Goal: Task Accomplishment & Management: Use online tool/utility

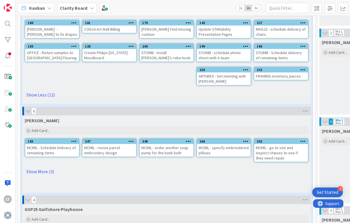
scroll to position [109, 0]
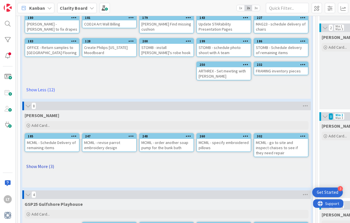
click at [38, 166] on link "Show More (3)" at bounding box center [167, 166] width 284 height 9
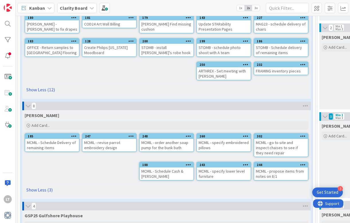
click at [188, 165] on icon at bounding box center [188, 165] width 5 height 4
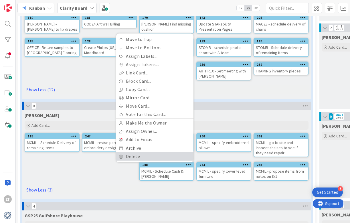
click at [152, 156] on link "Delete" at bounding box center [154, 156] width 77 height 8
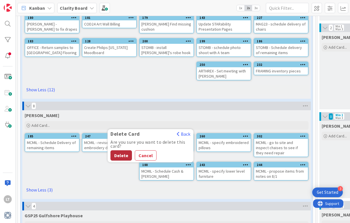
click at [124, 156] on button "Delete" at bounding box center [121, 155] width 21 height 10
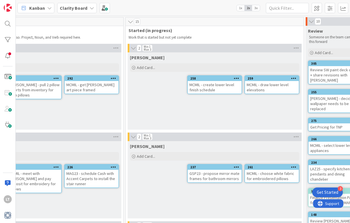
scroll to position [0, 0]
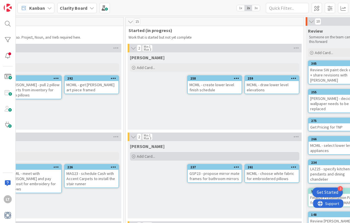
click at [153, 157] on span "Add Card..." at bounding box center [146, 156] width 18 height 5
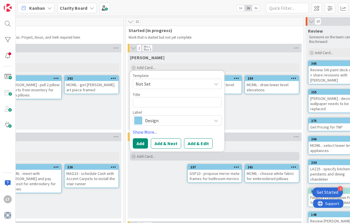
type textarea "x"
type textarea "f"
type textarea "x"
type textarea "fo"
type textarea "x"
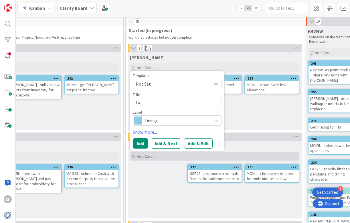
type textarea "fol"
type textarea "x"
type textarea "foll"
type textarea "x"
type textarea "follo"
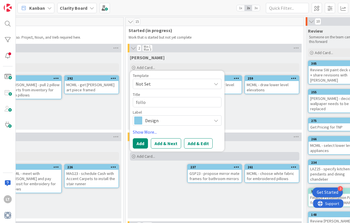
type textarea "x"
type textarea "foll"
type textarea "x"
type textarea "fol"
type textarea "x"
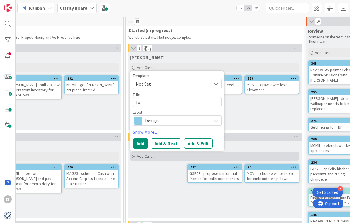
type textarea "fo"
type textarea "x"
type textarea "f"
type textarea "x"
type textarea "S"
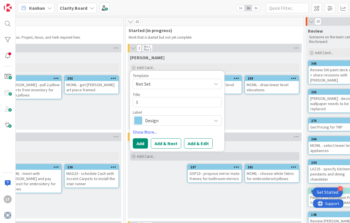
type textarea "x"
type textarea "ST"
type textarea "x"
type textarea "STO"
type textarea "x"
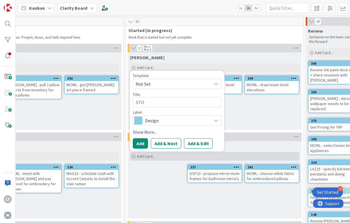
type textarea "STOM"
type textarea "x"
type textarea "STOMB"
type textarea "x"
type textarea "STOMB"
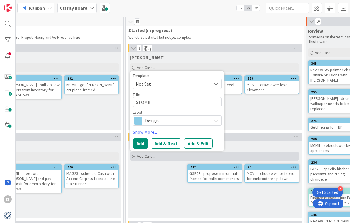
type textarea "x"
type textarea "STOMB -"
type textarea "x"
type textarea "STOMB -"
type textarea "x"
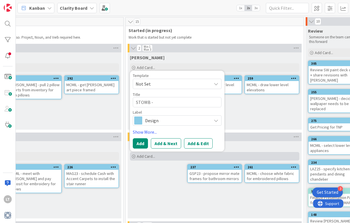
type textarea "STOMB - f"
type textarea "x"
type textarea "STOMB - fl"
type textarea "x"
type textarea "STOMB - flo"
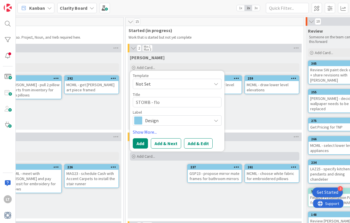
type textarea "x"
type textarea "STOMB - floo"
type textarea "x"
type textarea "STOMB - floow"
type textarea "x"
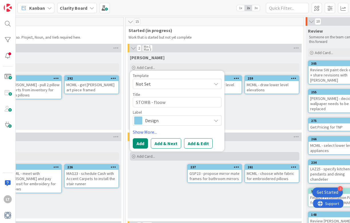
type textarea "STOMB - floo"
type textarea "x"
type textarea "STOMB - flo"
type textarea "x"
type textarea "STOMB - fl"
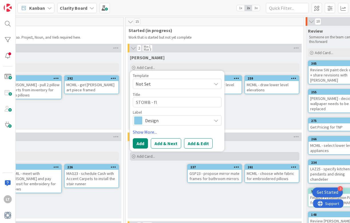
type textarea "x"
type textarea "STOMB - f"
type textarea "x"
type textarea "STOMB - fo"
type textarea "x"
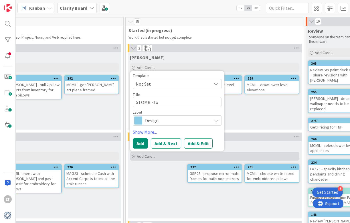
type textarea "STOMB - fow"
type textarea "x"
type textarea "STOMB - fo"
type textarea "x"
type textarea "STOMB - fol"
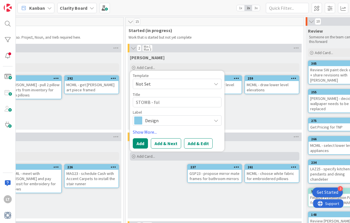
type textarea "x"
type textarea "STOMB - foll"
type textarea "x"
type textarea "STOMB - follw"
type textarea "x"
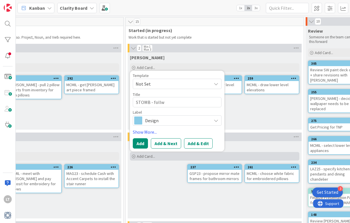
type textarea "STOMB - follwo"
type textarea "x"
type textarea "STOMB - follow"
type textarea "x"
type textarea "STOMB - follow u"
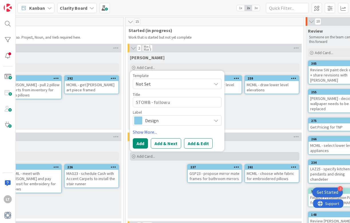
type textarea "x"
type textarea "STOMB - follow up"
type textarea "x"
type textarea "STOMB - follow up"
type textarea "x"
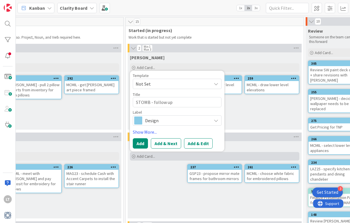
type textarea "STOMB - follow up w"
type textarea "x"
type textarea "STOMB - follow up wi"
type textarea "x"
type textarea "STOMB - follow up wit"
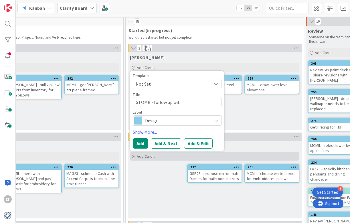
type textarea "x"
type textarea "STOMB - follow up with"
type textarea "x"
type textarea "STOMB - follow up with"
type textarea "x"
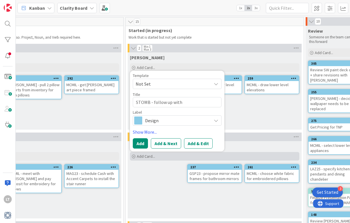
type textarea "STOMB - follow up with J"
type textarea "x"
type textarea "STOMB - follow up with [PERSON_NAME]"
type textarea "x"
type textarea "STOMB - follow up with Jam"
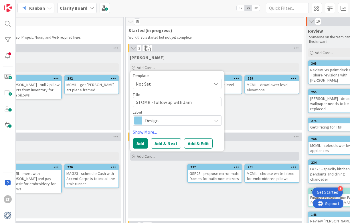
type textarea "x"
type textarea "STOMB - follow up with [PERSON_NAME]"
type textarea "x"
type textarea "STOMB - follow up with [PERSON_NAME]"
type textarea "x"
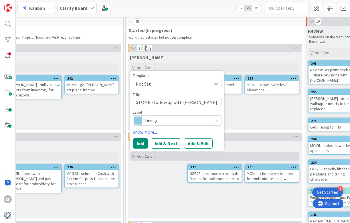
type textarea "STOMB - follow up with [PERSON_NAME]"
type textarea "x"
type textarea "STOMB - follow up with [PERSON_NAME]"
type textarea "x"
type textarea "STOMB - follow up with [PERSON_NAME]"
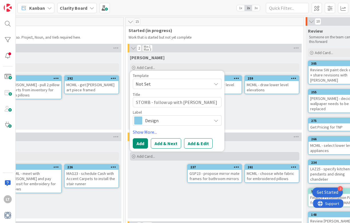
type textarea "x"
type textarea "STOMB - follow up with [PERSON_NAME]"
type textarea "x"
type textarea "STOMB - follow up with [PERSON_NAME]"
type textarea "x"
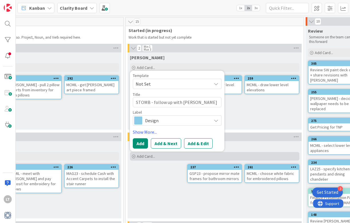
type textarea "STOMB - follow up with [PERSON_NAME]"
type textarea "x"
type textarea "STOMB - follow up with [PERSON_NAME]"
type textarea "x"
type textarea "STOMB - follow up with [PERSON_NAME] r"
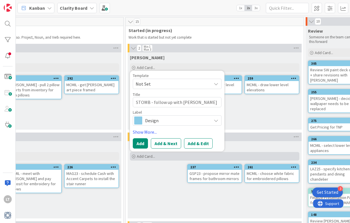
type textarea "x"
type textarea "STOMB - follow up with [PERSON_NAME] re"
type textarea "x"
type textarea "STOMB - follow up with [PERSON_NAME] reg"
type textarea "x"
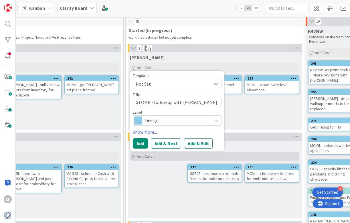
type textarea "STOMB - follow up with [PERSON_NAME] [PERSON_NAME]"
type textarea "x"
type textarea "STOMB - follow up with [PERSON_NAME] [PERSON_NAME]"
type textarea "x"
type textarea "STOMB - follow up with [PERSON_NAME] regard"
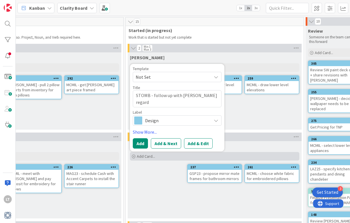
type textarea "x"
type textarea "STOMB - follow up with [PERSON_NAME] regardi"
type textarea "x"
type textarea "STOMB - follow up with [PERSON_NAME] regardin"
type textarea "x"
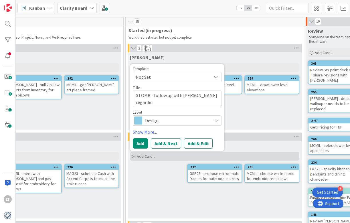
type textarea "STOMB - follow up with [PERSON_NAME] regarding"
type textarea "x"
type textarea "STOMB - follow up with [PERSON_NAME] regarding"
type textarea "x"
type textarea "STOMB - follow up with [PERSON_NAME] regarding b"
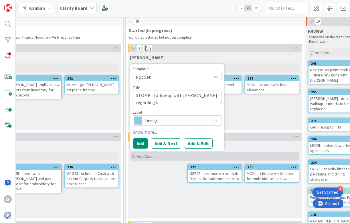
type textarea "x"
type textarea "STOMB - follow up with [PERSON_NAME] regarding bl"
type textarea "x"
type textarea "STOMB - follow up with [PERSON_NAME] regarding blu"
type textarea "x"
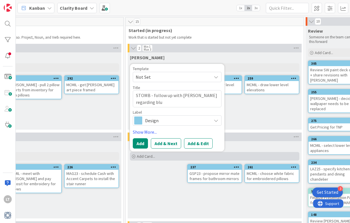
type textarea "STOMB - follow up with [PERSON_NAME] regarding blue"
type textarea "x"
type textarea "STOMB - follow up with [PERSON_NAME] regarding blue"
type textarea "x"
type textarea "STOMB - follow up with [PERSON_NAME] regarding blue g"
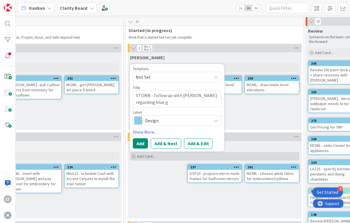
type textarea "x"
type textarea "STOMB - follow up with [PERSON_NAME] regarding blue gl"
type textarea "x"
type textarea "STOMB - follow up with [PERSON_NAME] regarding blue gla"
type textarea "x"
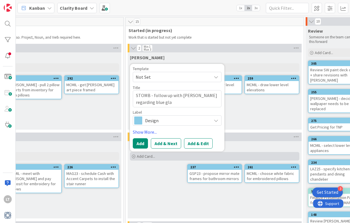
type textarea "STOMB - follow up with [PERSON_NAME] regarding blue glas"
type textarea "x"
type textarea "STOMB - follow up with [PERSON_NAME] regarding blue glass"
type textarea "x"
type textarea "STOMB - follow up with [PERSON_NAME] regarding blue glass"
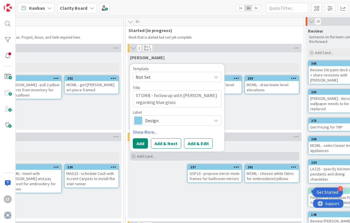
type textarea "x"
type textarea "STOMB - follow up with [PERSON_NAME] regarding blue glass s"
type textarea "x"
type textarea "STOMB - follow up with [PERSON_NAME] regarding blue glass sp"
type textarea "x"
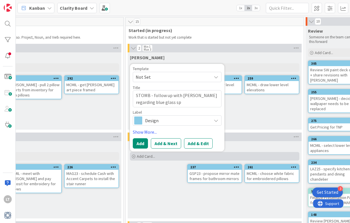
type textarea "STOMB - follow up with [PERSON_NAME] regarding blue glass sph"
type textarea "x"
type textarea "STOMB - follow up with [PERSON_NAME] regarding blue glass sphe"
type textarea "x"
type textarea "STOMB - follow up with [PERSON_NAME] regarding blue glass spher"
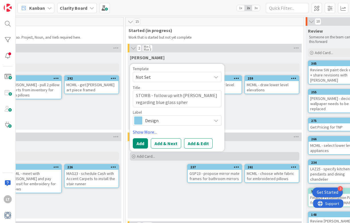
type textarea "x"
type textarea "STOMB - follow up with [PERSON_NAME] regarding blue glass sphere"
type textarea "x"
type textarea "STOMB - follow up with [PERSON_NAME] regarding blue glass spheres"
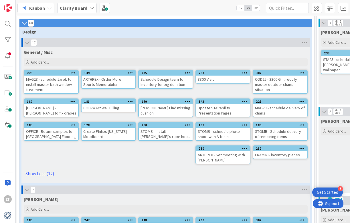
scroll to position [25, 1]
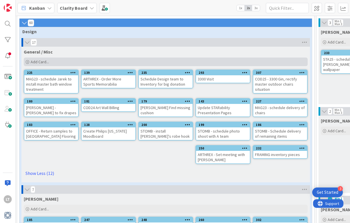
click at [42, 63] on span "Add Card..." at bounding box center [40, 61] width 18 height 5
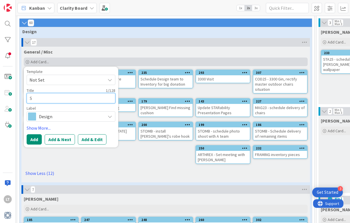
type textarea "S"
type textarea "x"
type textarea "ST"
type textarea "x"
type textarea "STO"
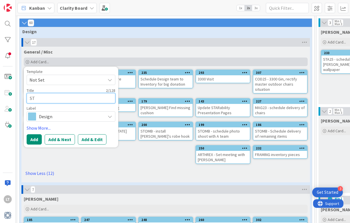
type textarea "x"
type textarea "STOM"
type textarea "x"
type textarea "STOMB"
type textarea "x"
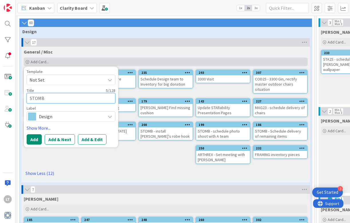
type textarea "STOMB"
type textarea "x"
type textarea "STOMB -"
type textarea "x"
type textarea "STOMB -"
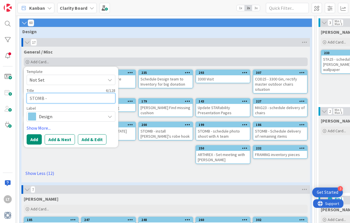
type textarea "x"
type textarea "STOMB - D"
type textarea "x"
type textarea "STOMB - De"
type textarea "x"
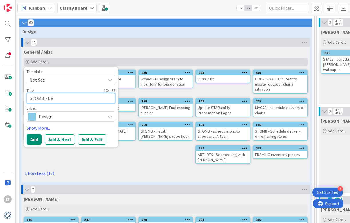
type textarea "STOMB - Del"
type textarea "x"
type textarea "STOMB - Deli"
type textarea "x"
type textarea "STOMB - Deliv"
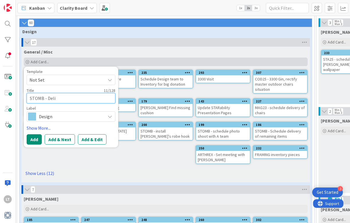
type textarea "x"
type textarea "STOMB - Delive"
type textarea "x"
type textarea "STOMB - Deliver"
type textarea "x"
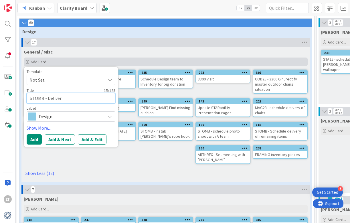
type textarea "STOMB - Deliver"
type textarea "x"
type textarea "STOMB - Deliver b"
type textarea "x"
type textarea "STOMB - Deliver bu"
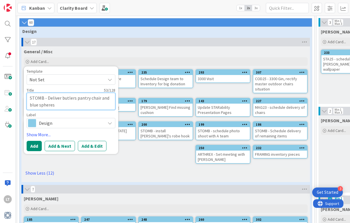
scroll to position [26, 1]
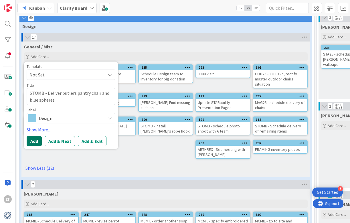
click at [32, 144] on button "Add" at bounding box center [34, 141] width 15 height 10
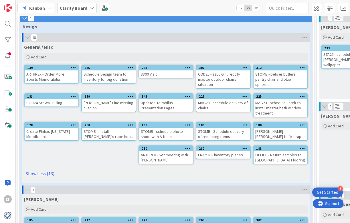
click at [303, 68] on icon at bounding box center [302, 68] width 5 height 4
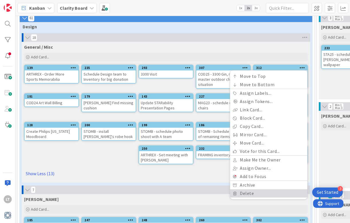
click at [249, 194] on link "Delete" at bounding box center [268, 193] width 77 height 8
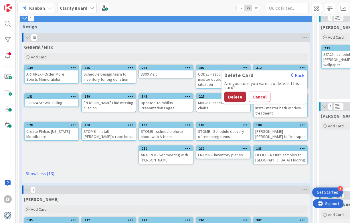
click at [233, 98] on button "Delete" at bounding box center [235, 97] width 21 height 10
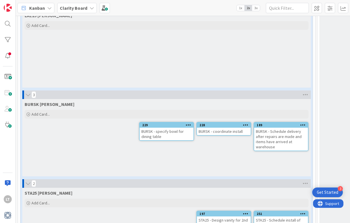
scroll to position [754, 0]
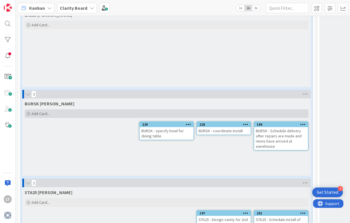
click at [45, 114] on span "Add Card..." at bounding box center [41, 113] width 18 height 5
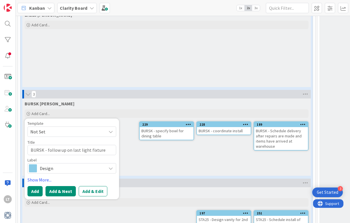
click at [56, 191] on button "Add & Next" at bounding box center [61, 191] width 30 height 10
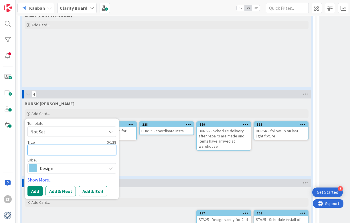
click at [38, 150] on textarea at bounding box center [71, 150] width 89 height 10
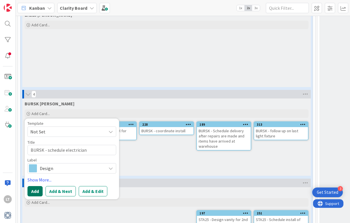
click at [36, 191] on button "Add" at bounding box center [34, 191] width 15 height 10
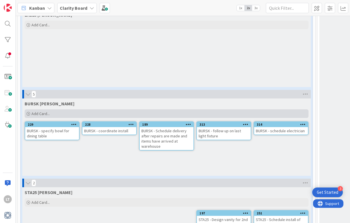
click at [40, 112] on span "Add Card..." at bounding box center [41, 113] width 18 height 5
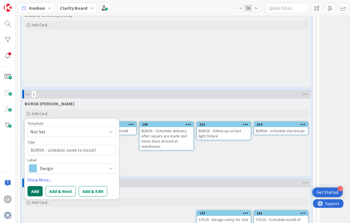
click at [37, 190] on button "Add" at bounding box center [34, 191] width 15 height 10
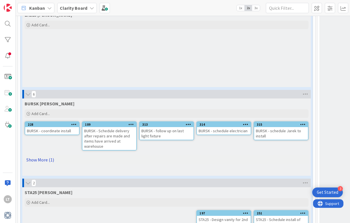
click at [35, 160] on link "Show More (1)" at bounding box center [167, 159] width 284 height 9
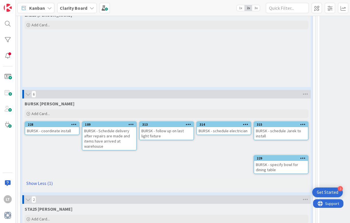
click at [64, 132] on div "BURSK - coordinate install" at bounding box center [52, 130] width 54 height 7
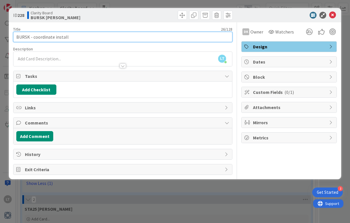
drag, startPoint x: 48, startPoint y: 36, endPoint x: 33, endPoint y: 37, distance: 15.2
click at [33, 38] on input "BURSK - coordinate install" at bounding box center [123, 37] width 220 height 10
click at [60, 36] on input "BURSK - schedule furntiture install" at bounding box center [123, 37] width 220 height 10
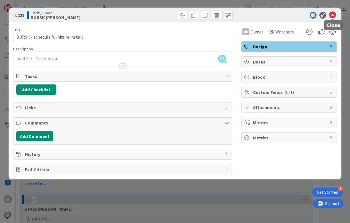
click at [333, 13] on icon at bounding box center [332, 15] width 7 height 7
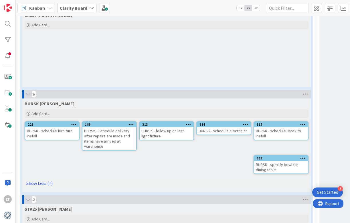
click at [119, 144] on div "BURSK - Schedule delivery after repairs are made and items have arrived at ware…" at bounding box center [109, 138] width 54 height 23
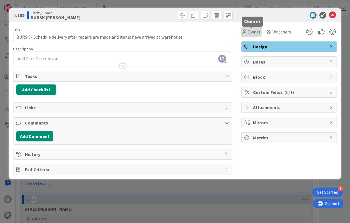
click at [255, 32] on span "Owner" at bounding box center [254, 31] width 13 height 7
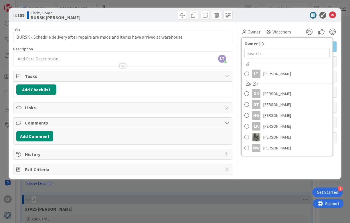
click at [266, 16] on div at bounding box center [286, 15] width 101 height 7
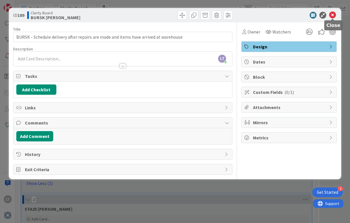
click at [333, 13] on icon at bounding box center [332, 15] width 7 height 7
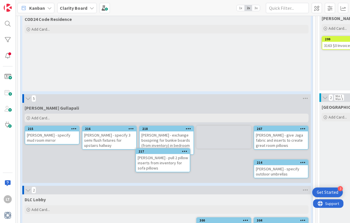
scroll to position [484, 0]
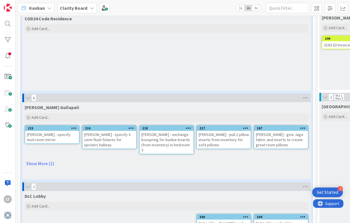
click at [45, 159] on link "Show More (1)" at bounding box center [167, 163] width 284 height 9
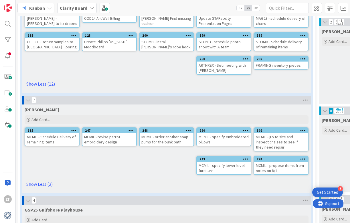
scroll to position [125, 0]
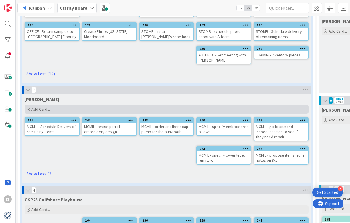
click at [46, 109] on span "Add Card..." at bounding box center [41, 109] width 18 height 5
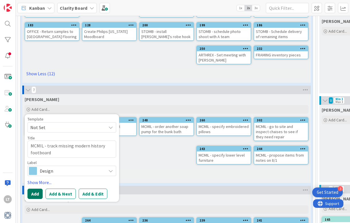
click at [36, 192] on button "Add" at bounding box center [34, 194] width 15 height 10
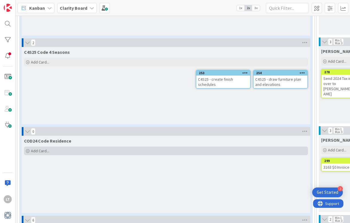
scroll to position [363, 1]
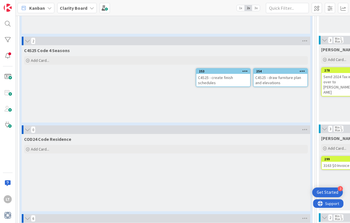
click at [94, 165] on div "COD24 Code Residence Add Card..." at bounding box center [166, 172] width 289 height 77
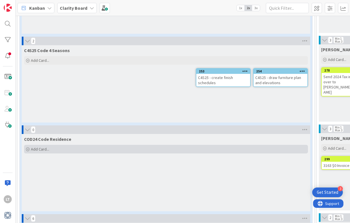
click at [73, 150] on div "Add Card..." at bounding box center [166, 149] width 284 height 9
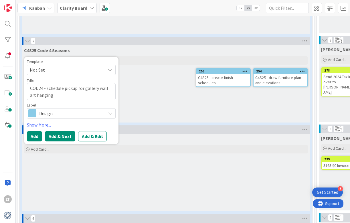
click at [57, 135] on button "Add & Next" at bounding box center [60, 136] width 30 height 10
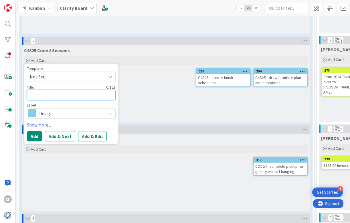
click at [52, 96] on textarea at bounding box center [71, 95] width 89 height 10
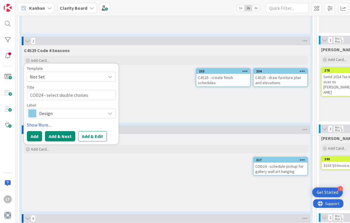
click at [56, 135] on button "Add & Next" at bounding box center [60, 136] width 30 height 10
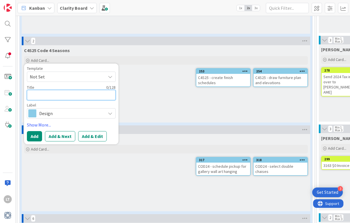
click at [47, 94] on textarea at bounding box center [71, 95] width 89 height 10
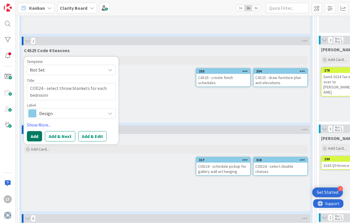
click at [36, 137] on button "Add" at bounding box center [34, 136] width 15 height 10
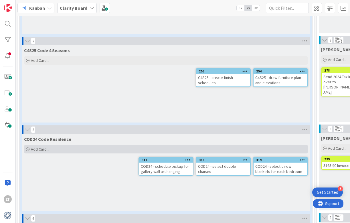
click at [44, 150] on span "Add Card..." at bounding box center [40, 149] width 18 height 5
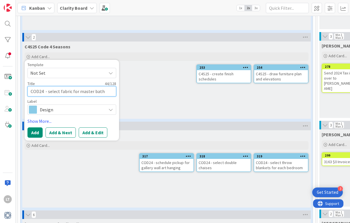
scroll to position [367, 0]
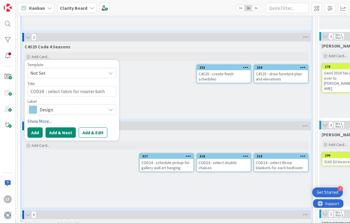
click at [61, 132] on button "Add & Next" at bounding box center [61, 132] width 30 height 10
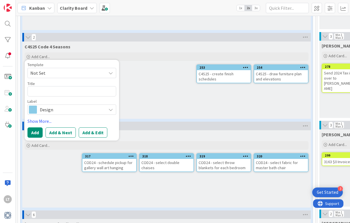
scroll to position [367, 2]
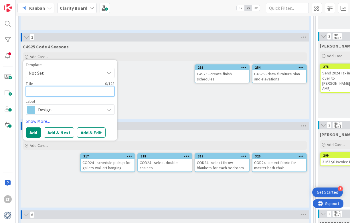
click at [47, 90] on textarea at bounding box center [70, 91] width 89 height 10
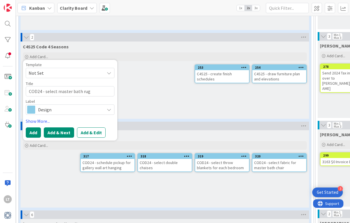
click at [65, 131] on button "Add & Next" at bounding box center [59, 132] width 30 height 10
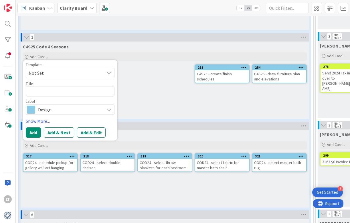
scroll to position [369, 2]
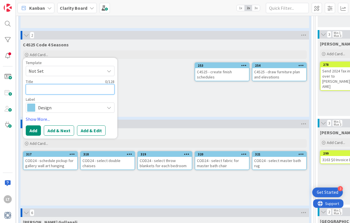
click at [59, 90] on textarea at bounding box center [70, 89] width 89 height 10
click at [58, 90] on textarea "COD24 - enter /order outdoor pillow" at bounding box center [70, 89] width 89 height 10
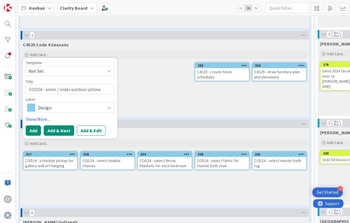
click at [51, 131] on button "Add & Next" at bounding box center [59, 130] width 30 height 10
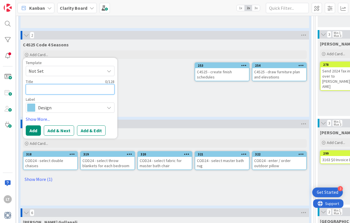
click at [53, 88] on textarea at bounding box center [70, 89] width 89 height 10
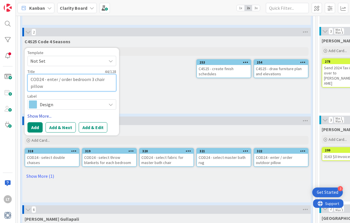
scroll to position [372, 0]
click at [36, 127] on button "Add" at bounding box center [34, 127] width 15 height 10
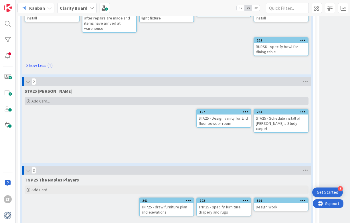
scroll to position [890, 0]
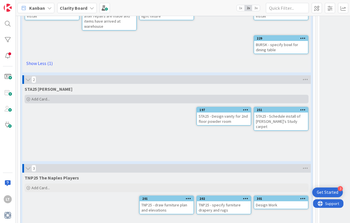
click at [63, 95] on div "Add Card..." at bounding box center [167, 99] width 284 height 9
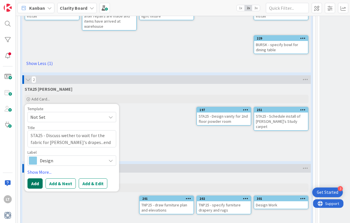
click at [34, 178] on button "Add" at bounding box center [34, 183] width 15 height 10
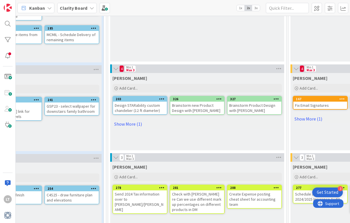
scroll to position [250, 209]
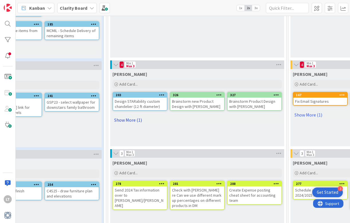
click at [129, 120] on link "Show More (1)" at bounding box center [198, 119] width 170 height 9
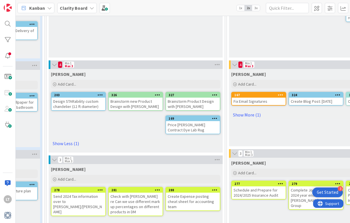
scroll to position [250, 272]
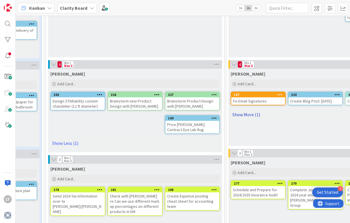
click at [240, 116] on link "Show More (1)" at bounding box center [316, 114] width 170 height 9
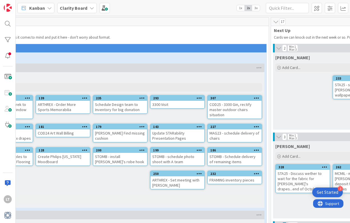
scroll to position [0, 47]
